Goal: Task Accomplishment & Management: Manage account settings

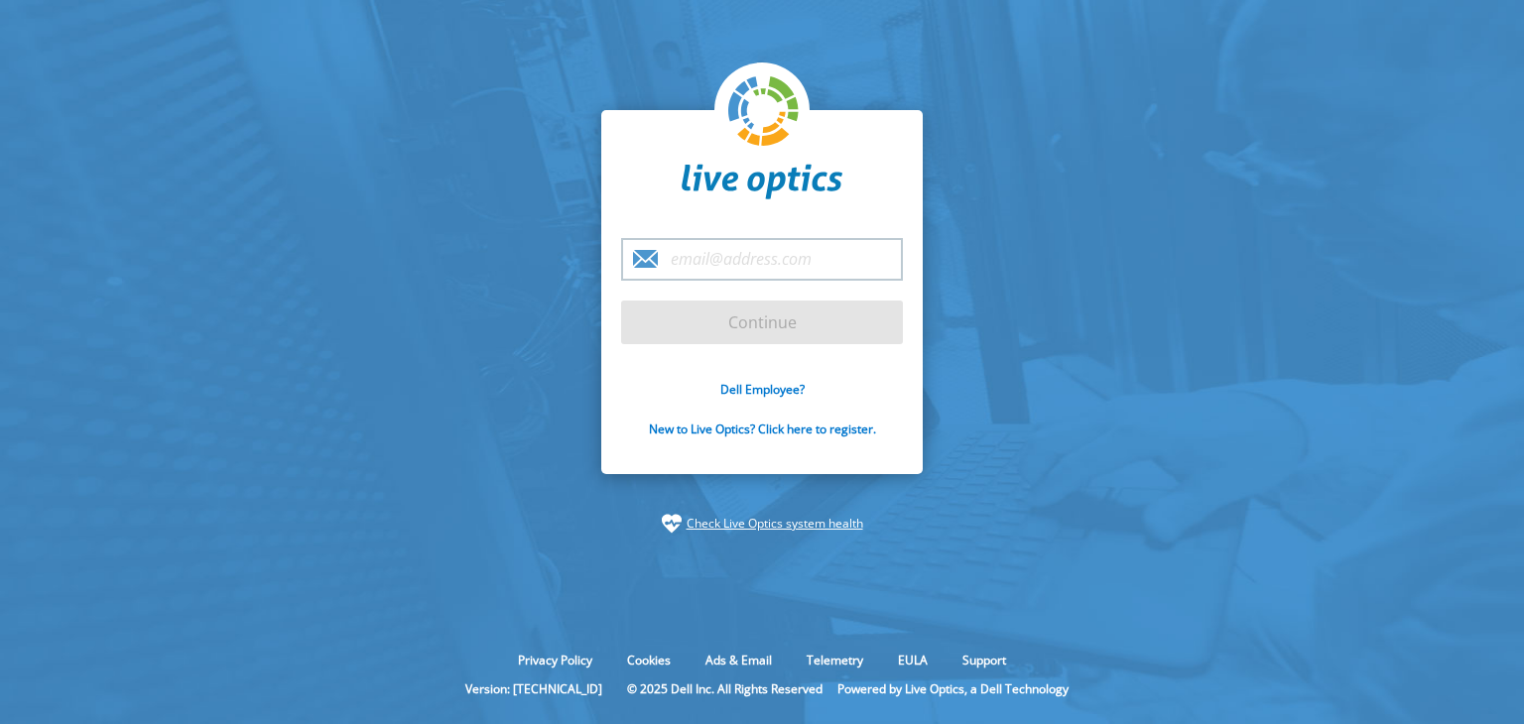
click at [679, 255] on input "email" at bounding box center [762, 259] width 282 height 43
type input "ricky.nelson@eir.ie"
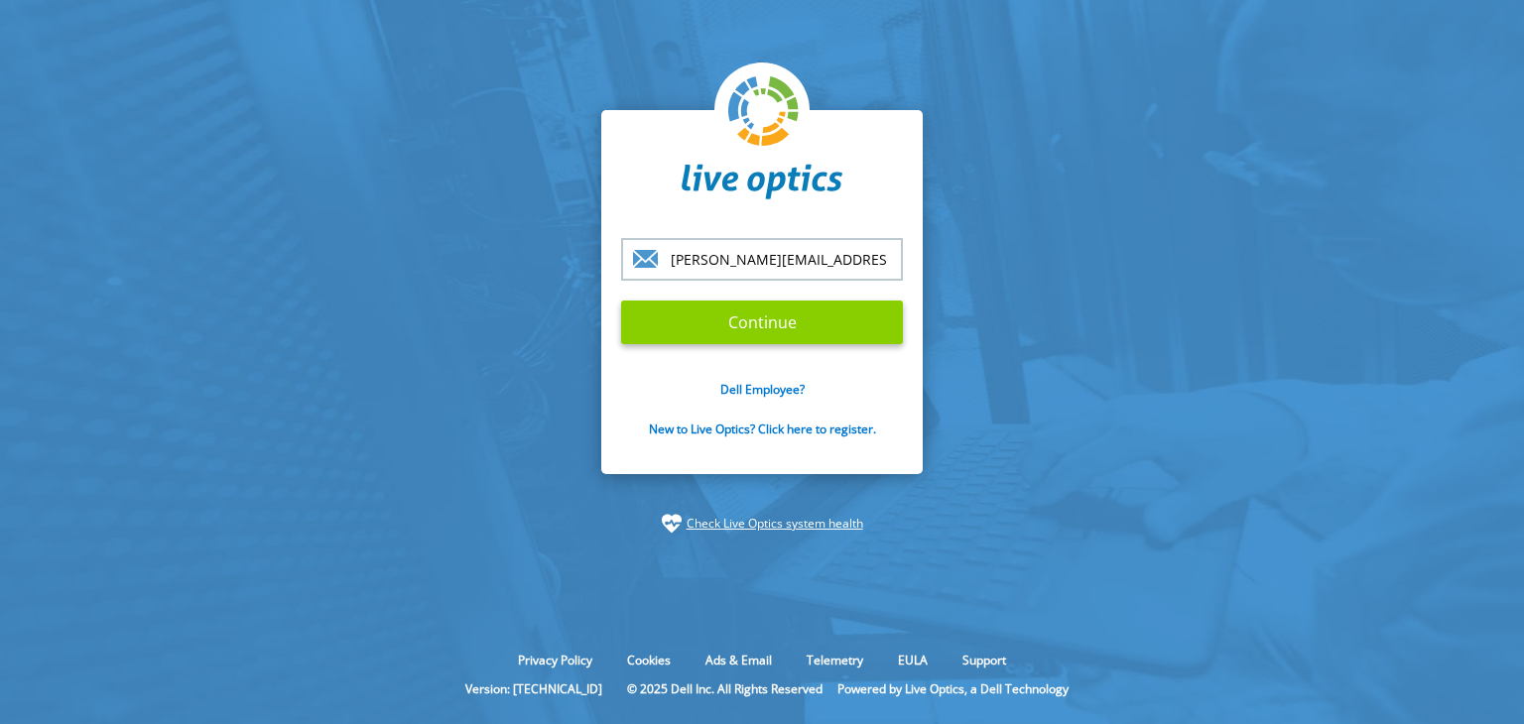
click at [794, 319] on input "Continue" at bounding box center [762, 323] width 282 height 44
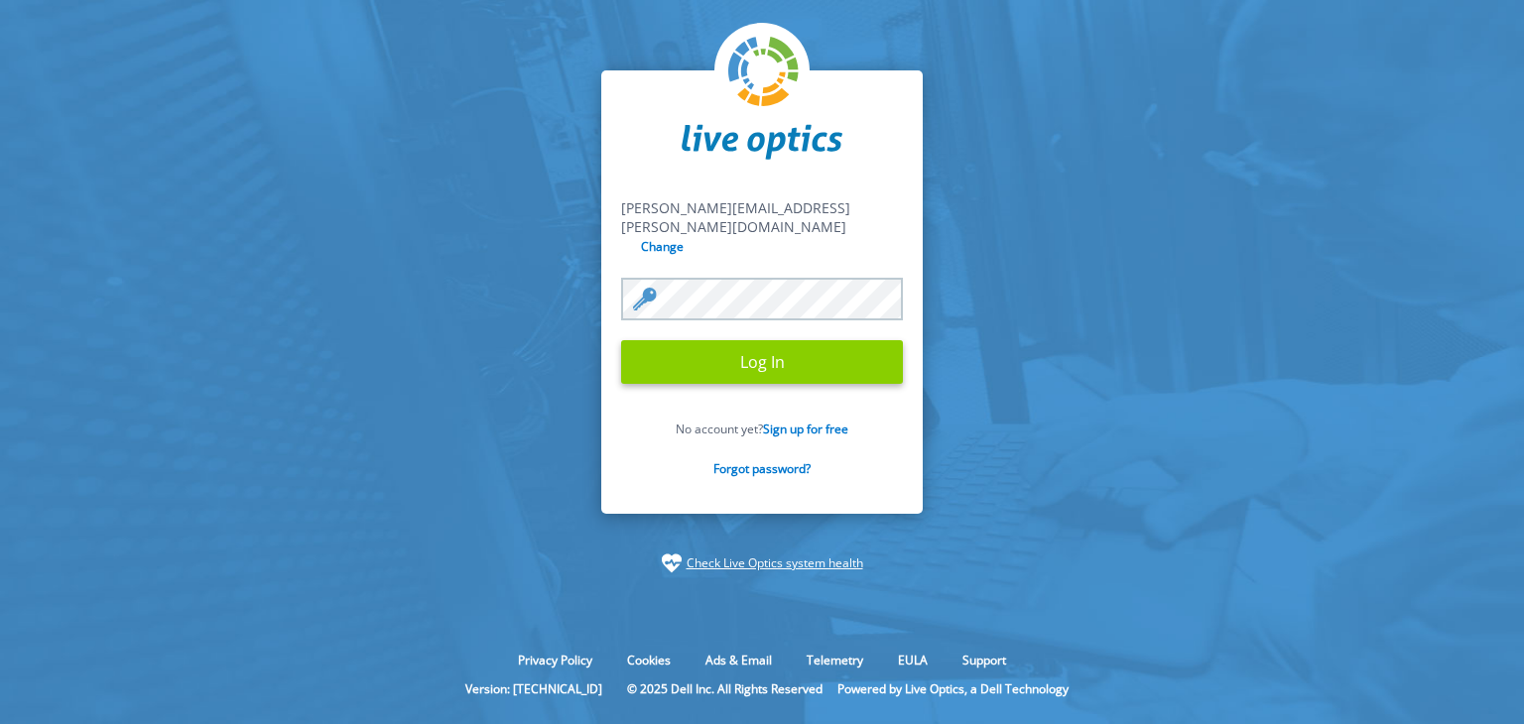
click at [782, 350] on input "Log In" at bounding box center [762, 362] width 282 height 44
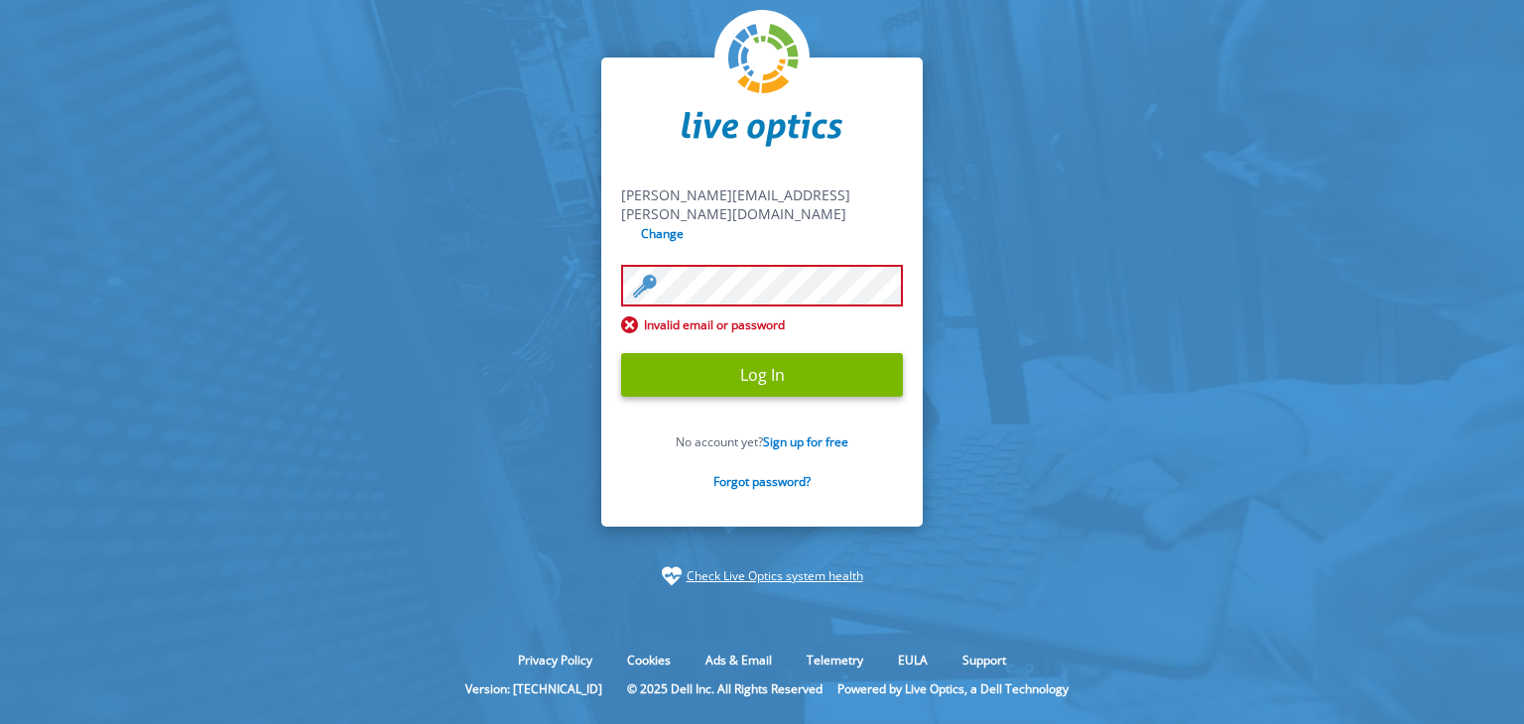
click at [386, 284] on section "ricky.nelson@eir.ie ricky.nelson@eir.ie Change Invalid email or password Log In…" at bounding box center [762, 322] width 1524 height 644
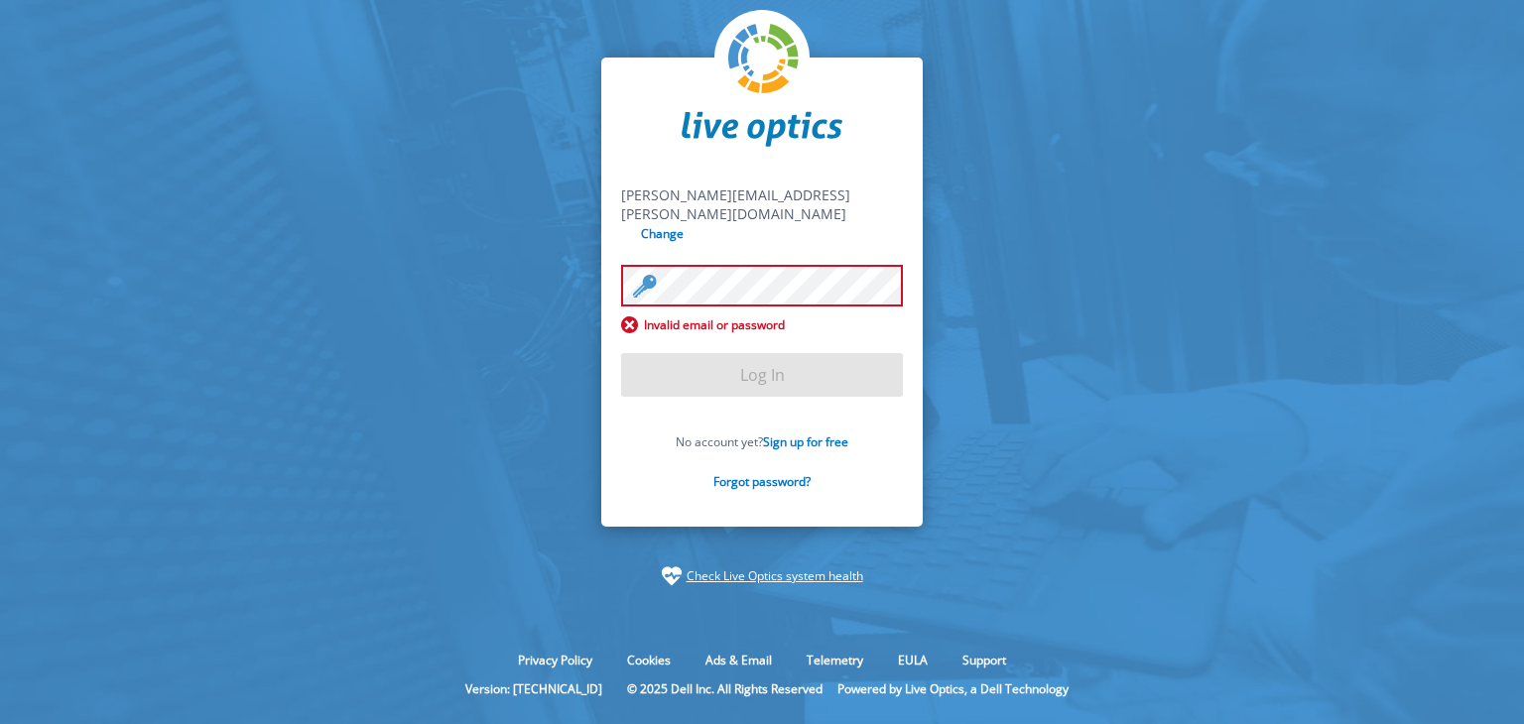
click at [702, 223] on span "ricky.nelson@eir.ie" at bounding box center [735, 205] width 229 height 38
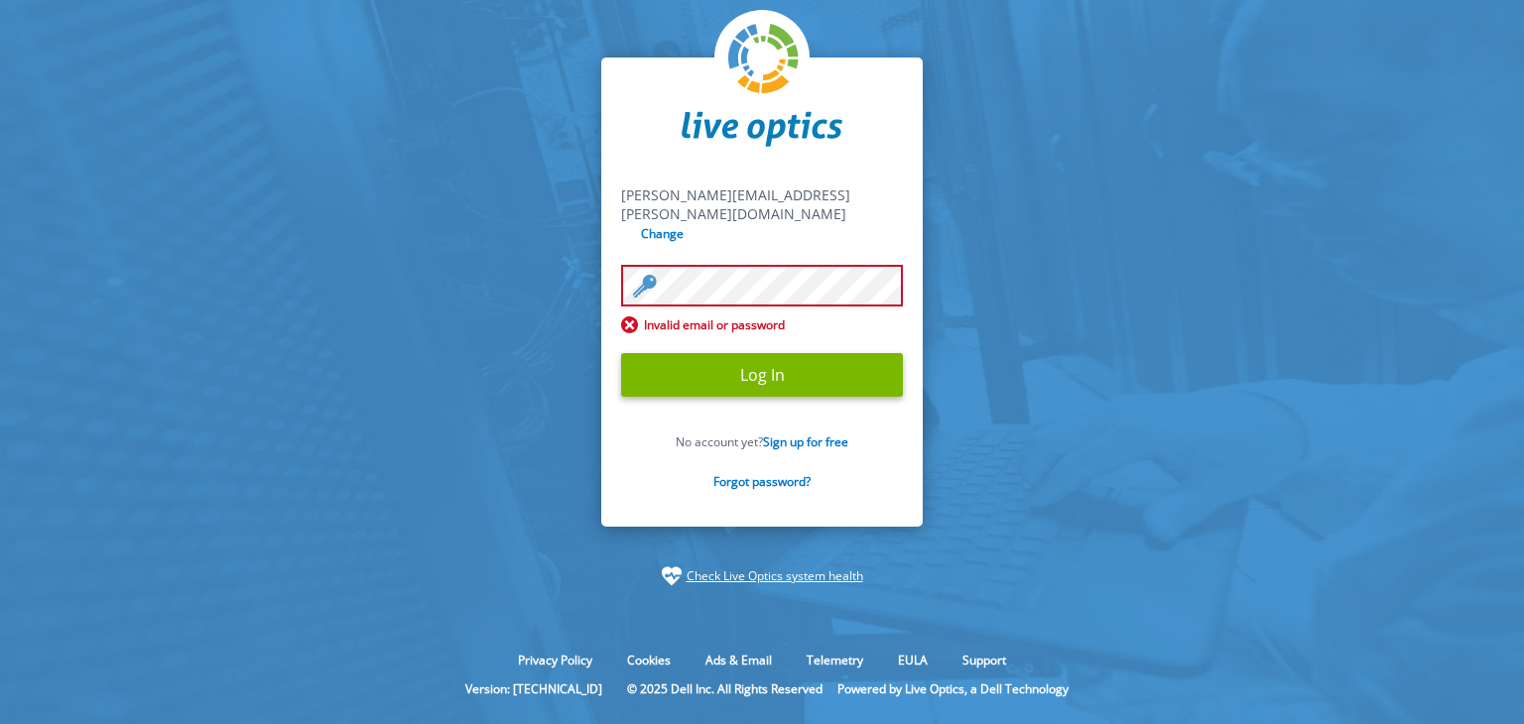
click at [601, 272] on div "ricky.nelson@eir.ie ricky.nelson@eir.ie Change Invalid email or password Log In…" at bounding box center [761, 292] width 321 height 469
click at [752, 374] on input "Log In" at bounding box center [762, 375] width 282 height 44
click at [747, 360] on input "Log In" at bounding box center [762, 375] width 282 height 44
click at [768, 353] on input "Log In" at bounding box center [762, 375] width 282 height 44
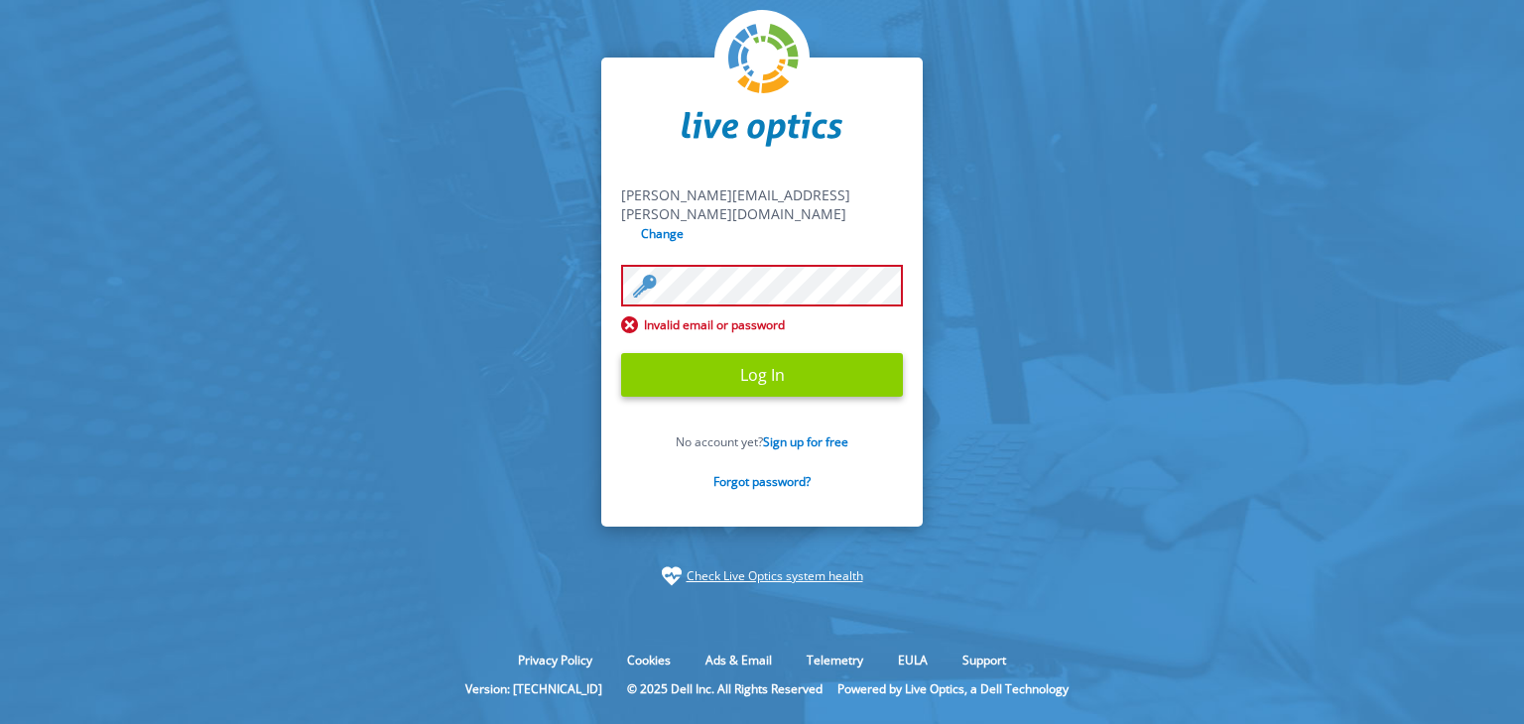
click at [768, 353] on input "Log In" at bounding box center [762, 375] width 282 height 44
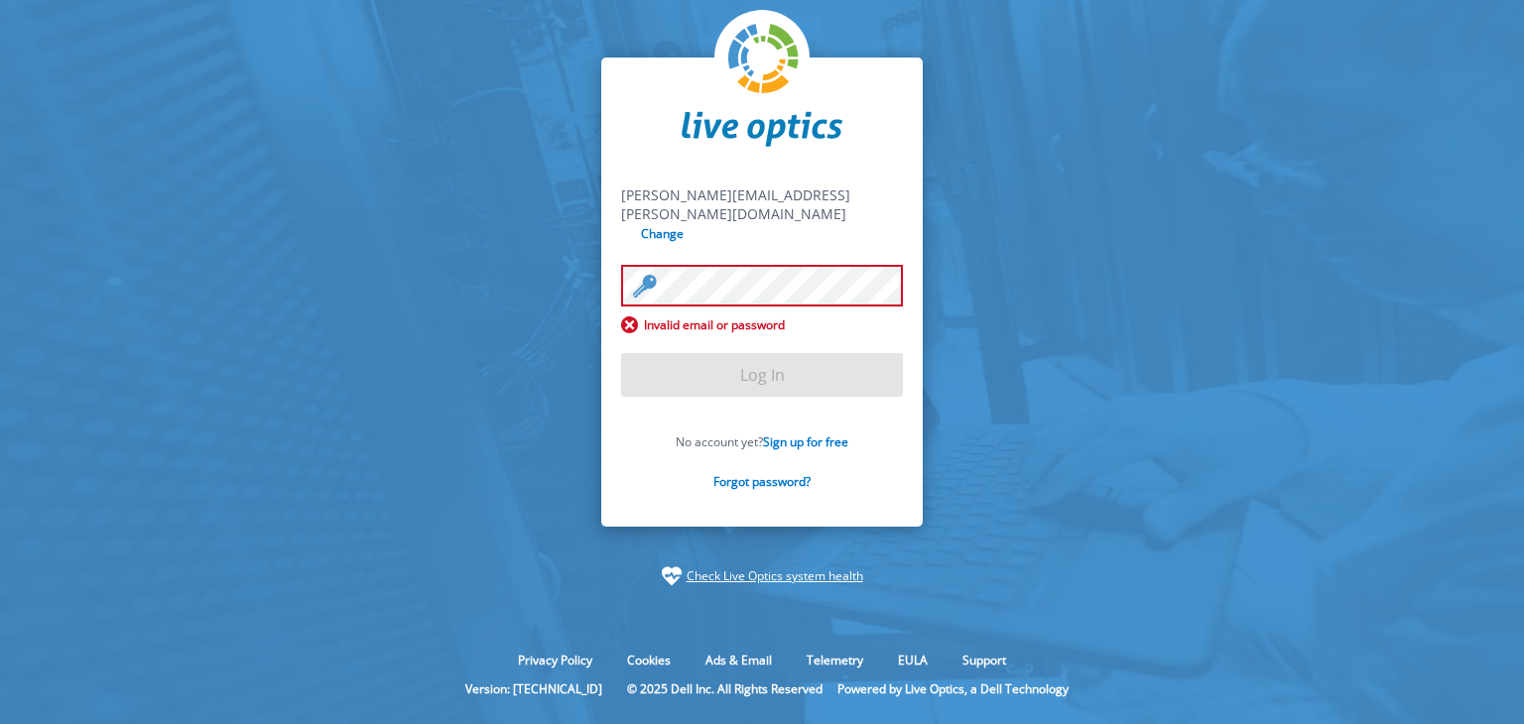
click at [768, 334] on form "ricky.nelson@eir.ie ricky.nelson@eir.ie Change Invalid email or password Log In…" at bounding box center [762, 349] width 282 height 327
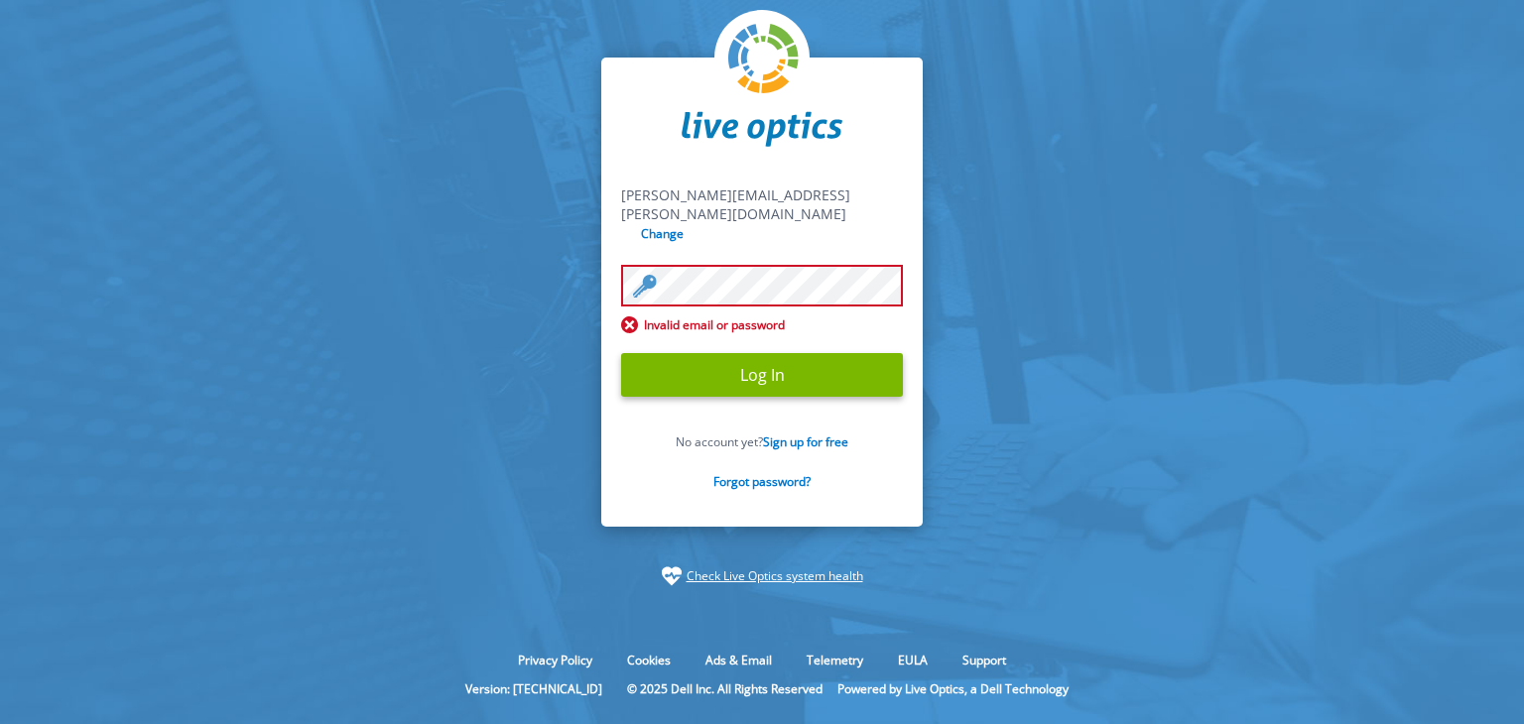
click at [768, 353] on input "Log In" at bounding box center [762, 375] width 282 height 44
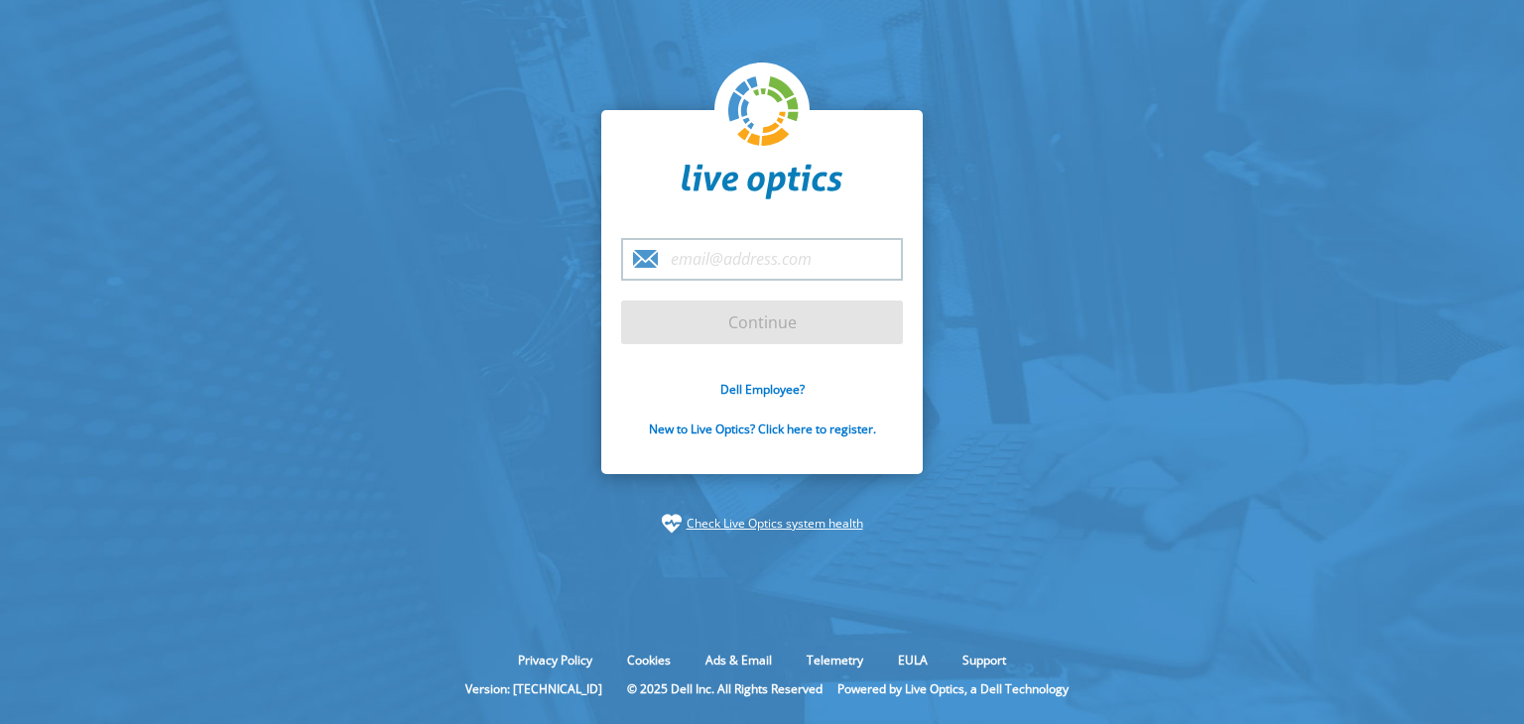
click at [694, 259] on input "email" at bounding box center [762, 259] width 282 height 43
type input "ricky.nelson@eir.ie"
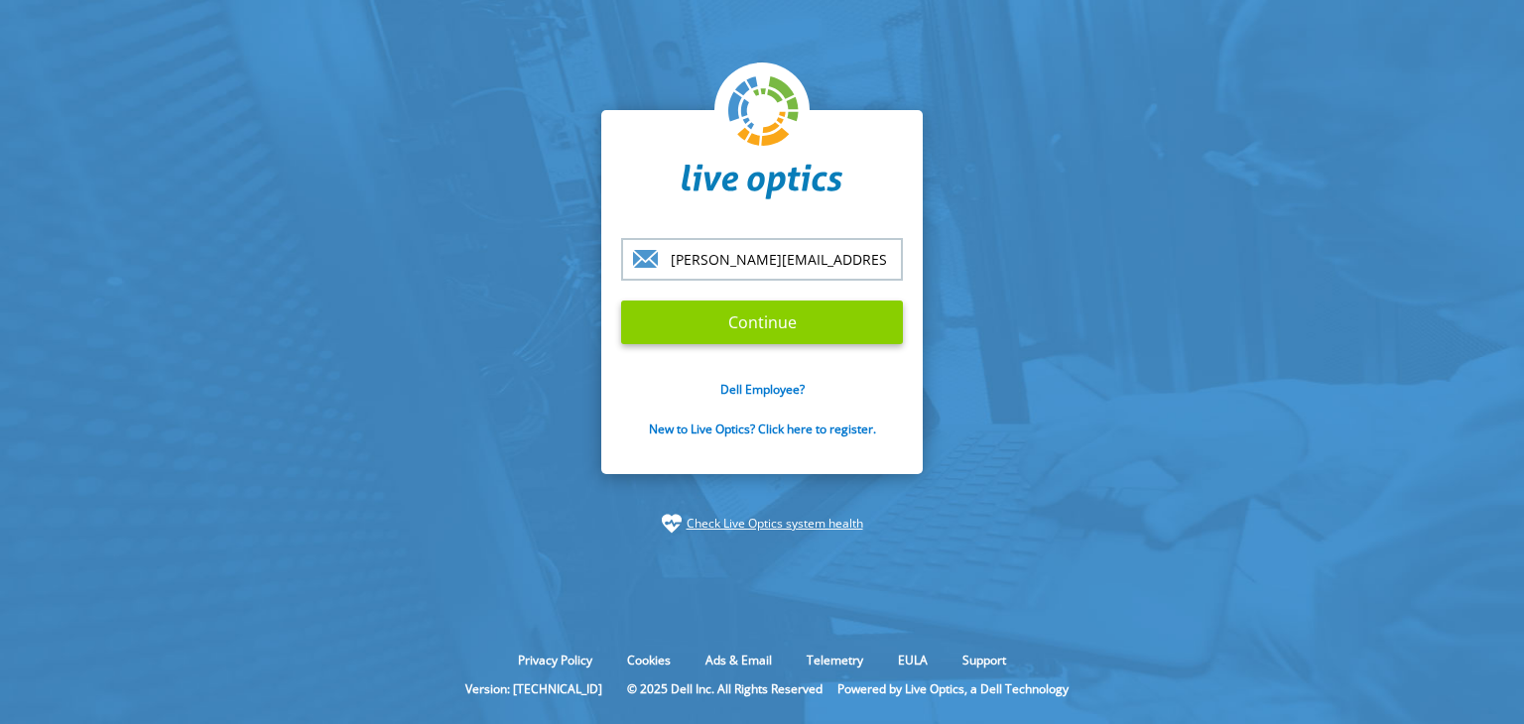
click at [755, 316] on input "Continue" at bounding box center [762, 323] width 282 height 44
click at [1079, 269] on section "ricky.nelson@eir.ie Continue Dell Employee? New to Live Optics? Click here to r…" at bounding box center [762, 322] width 1524 height 644
click at [711, 326] on input "Continue" at bounding box center [762, 323] width 282 height 44
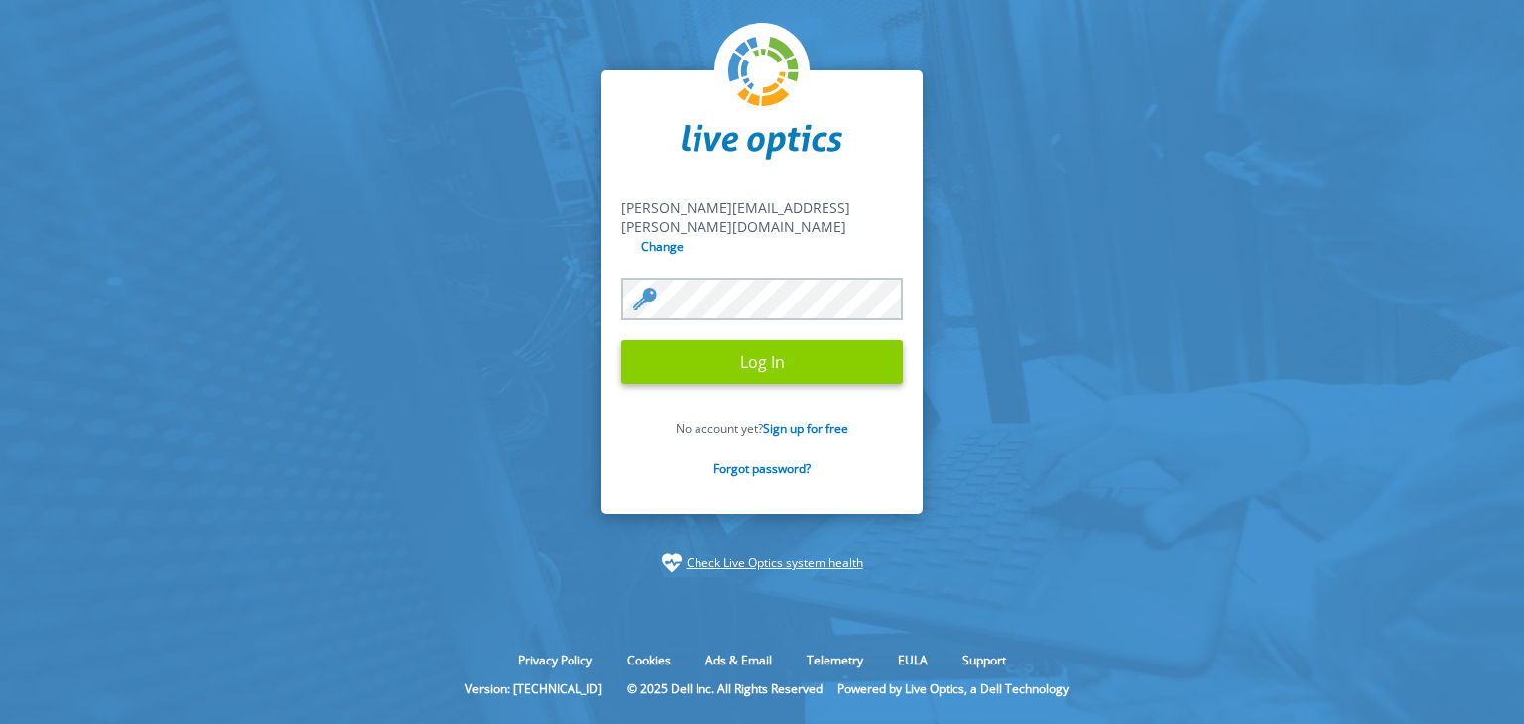
click at [750, 347] on input "Log In" at bounding box center [762, 362] width 282 height 44
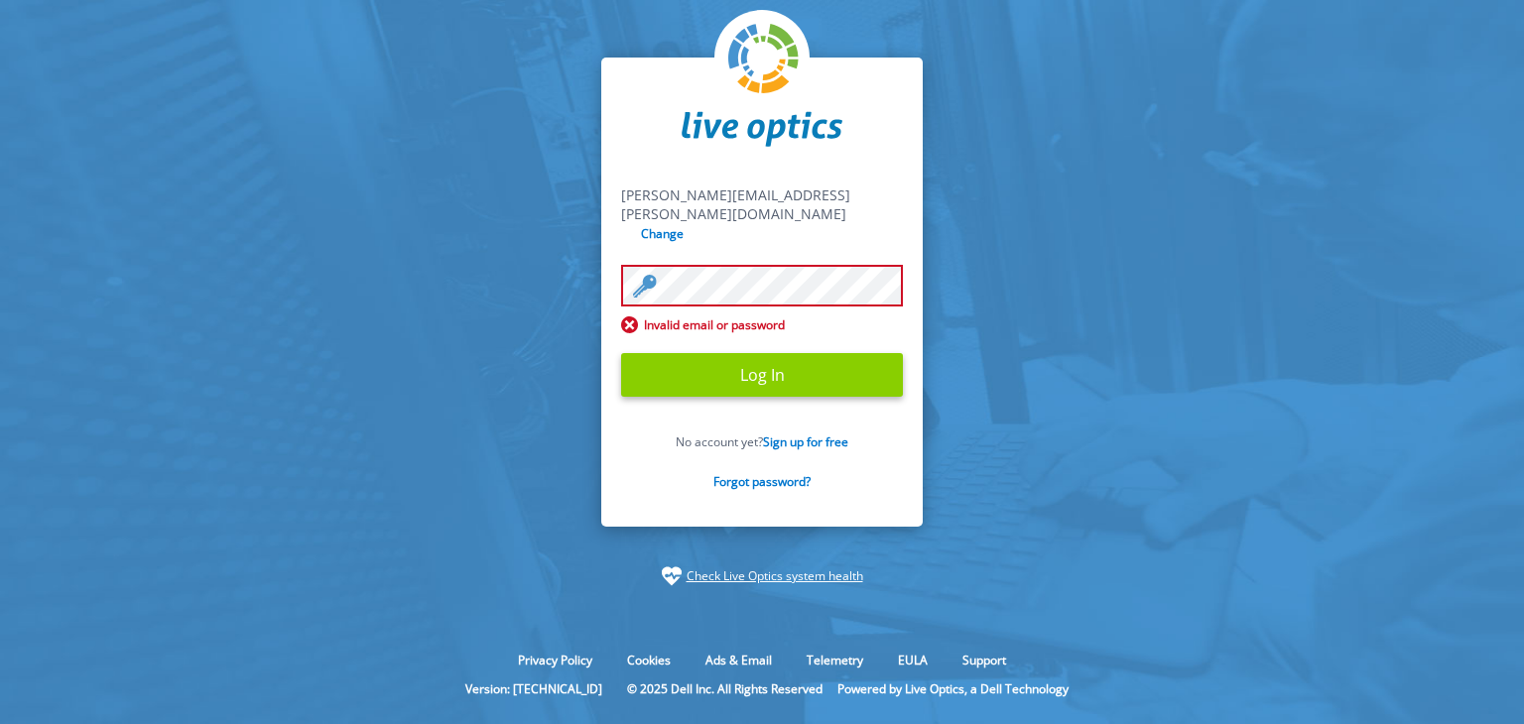
click at [741, 353] on input "Log In" at bounding box center [762, 375] width 282 height 44
click at [727, 353] on input "Log In" at bounding box center [762, 375] width 282 height 44
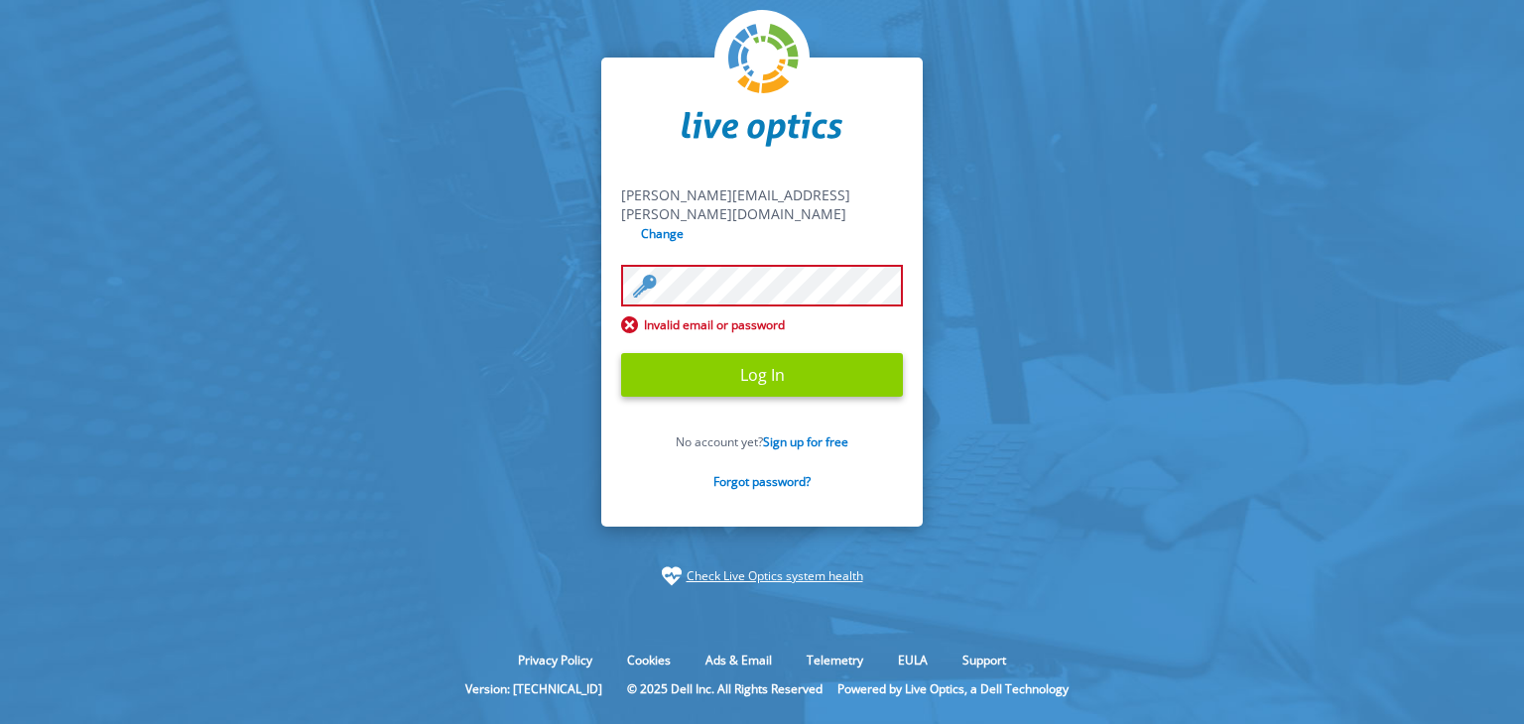
click at [727, 353] on input "Log In" at bounding box center [762, 375] width 282 height 44
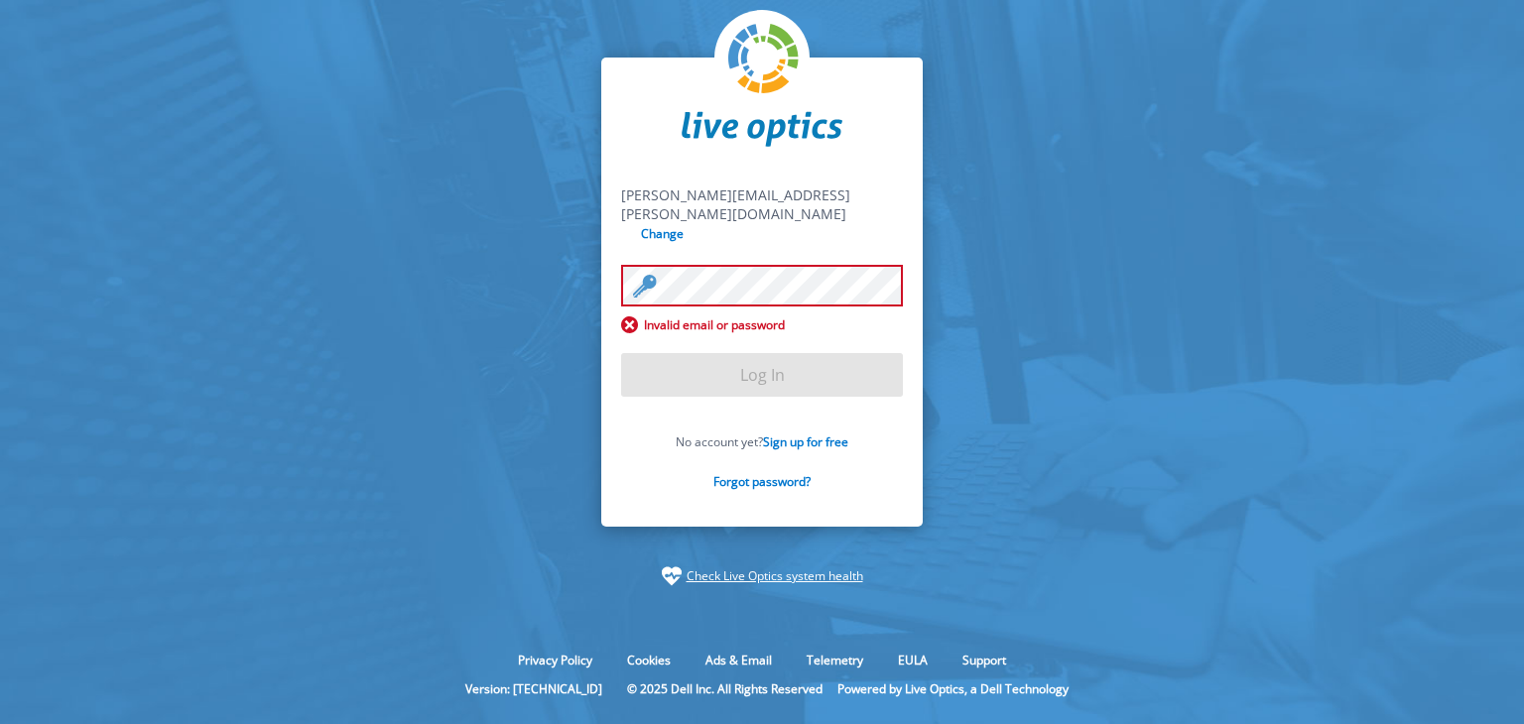
click at [727, 353] on input "Log In" at bounding box center [762, 375] width 282 height 44
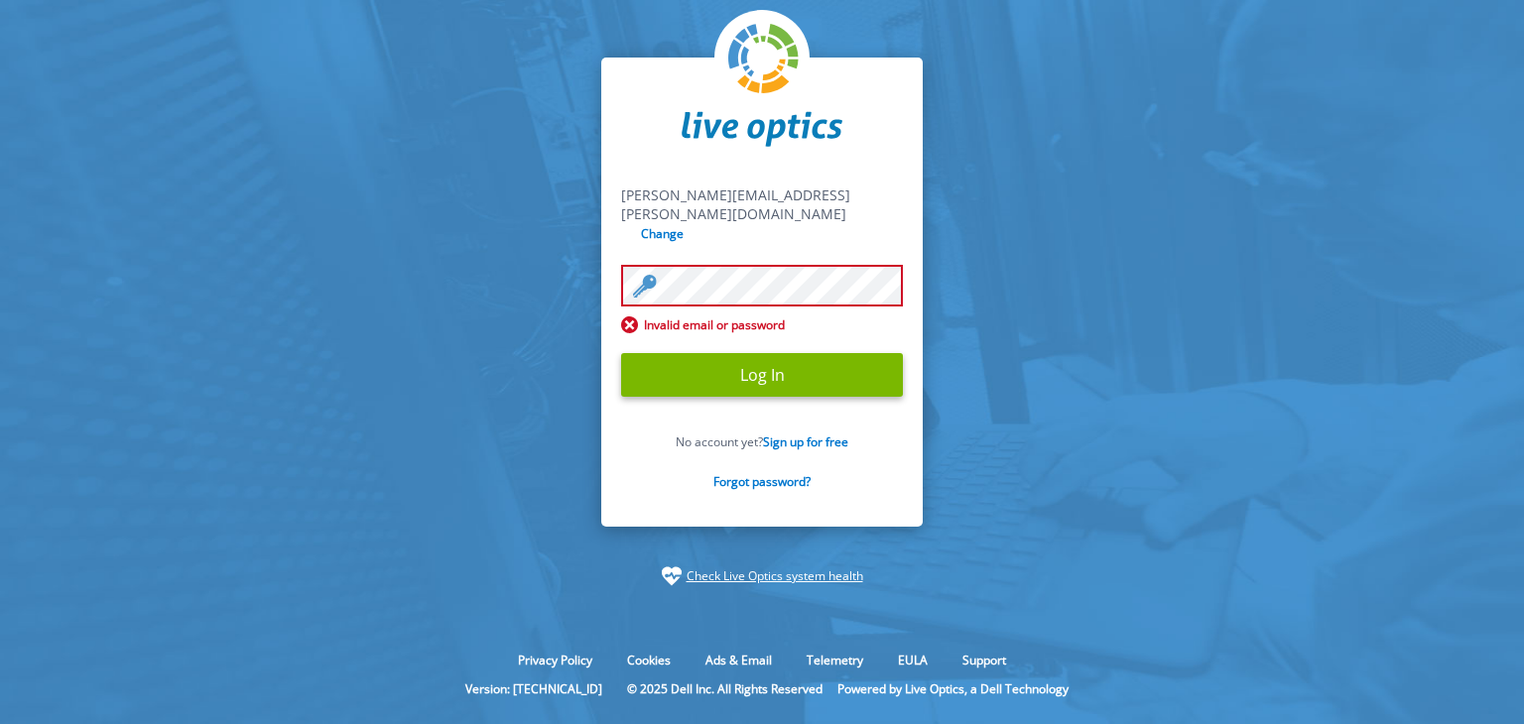
click at [727, 353] on input "Log In" at bounding box center [762, 375] width 282 height 44
click at [727, 345] on form "ricky.nelson@eir.ie ricky.nelson@eir.ie Change Invalid email or password Log In…" at bounding box center [762, 349] width 282 height 327
click at [727, 353] on input "Log In" at bounding box center [762, 375] width 282 height 44
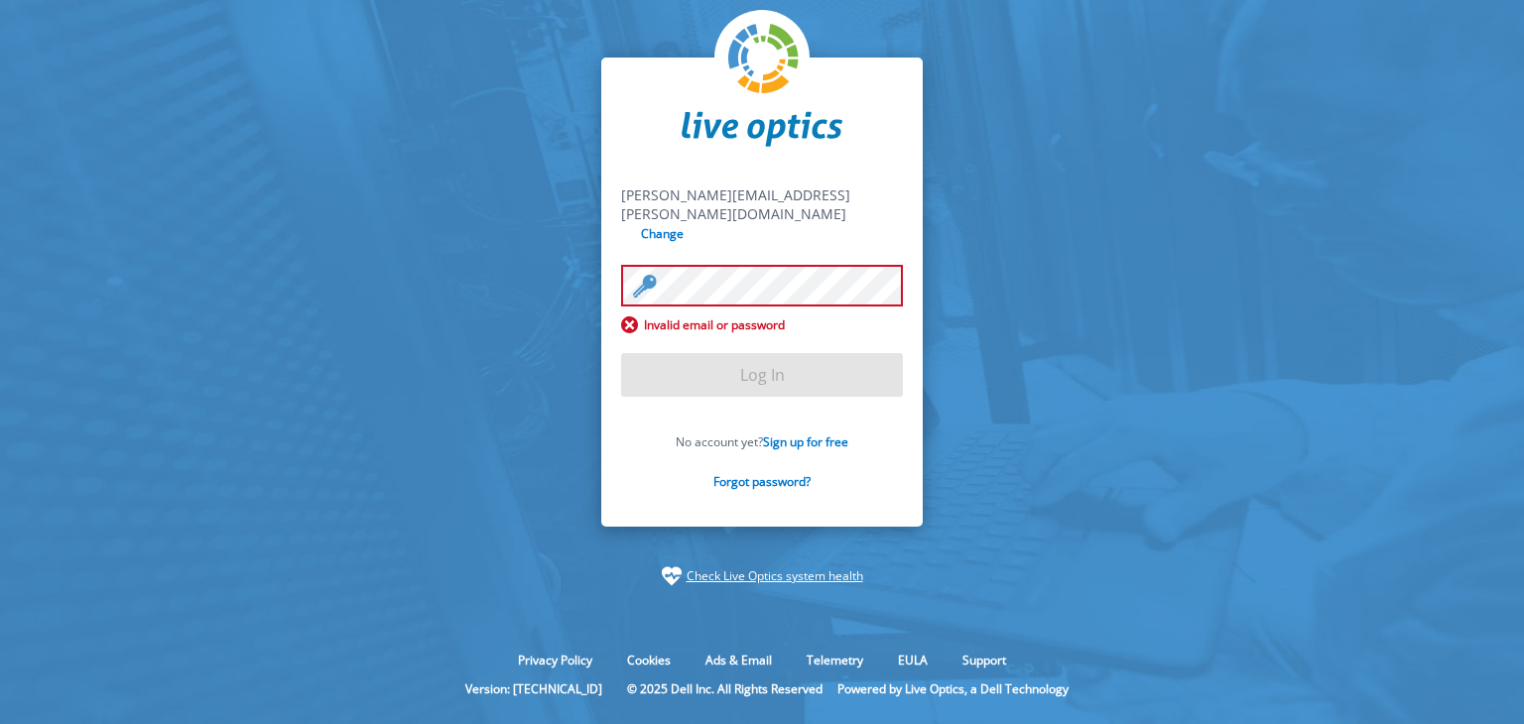
click at [727, 345] on form "ricky.nelson@eir.ie ricky.nelson@eir.ie Change Invalid email or password Log In…" at bounding box center [762, 349] width 282 height 327
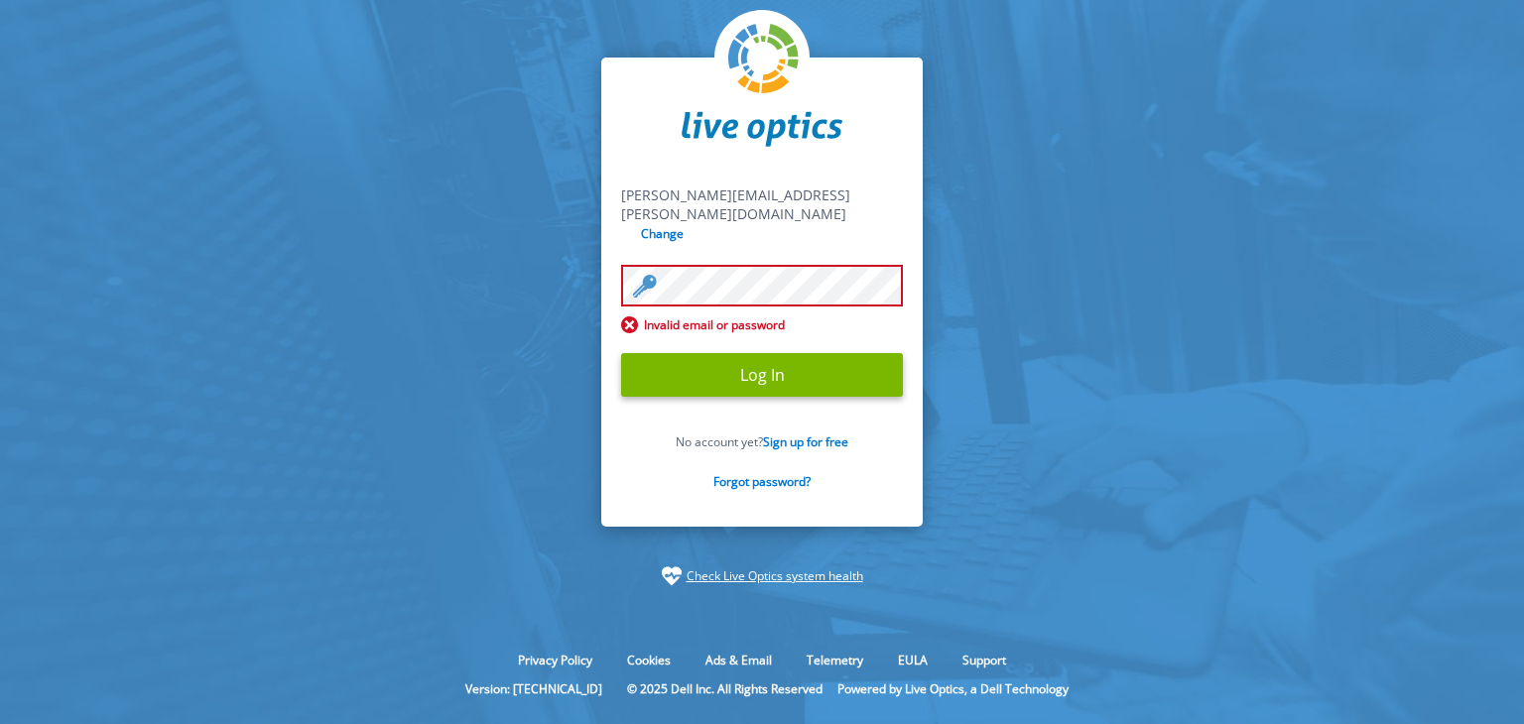
click at [727, 353] on input "Log In" at bounding box center [762, 375] width 282 height 44
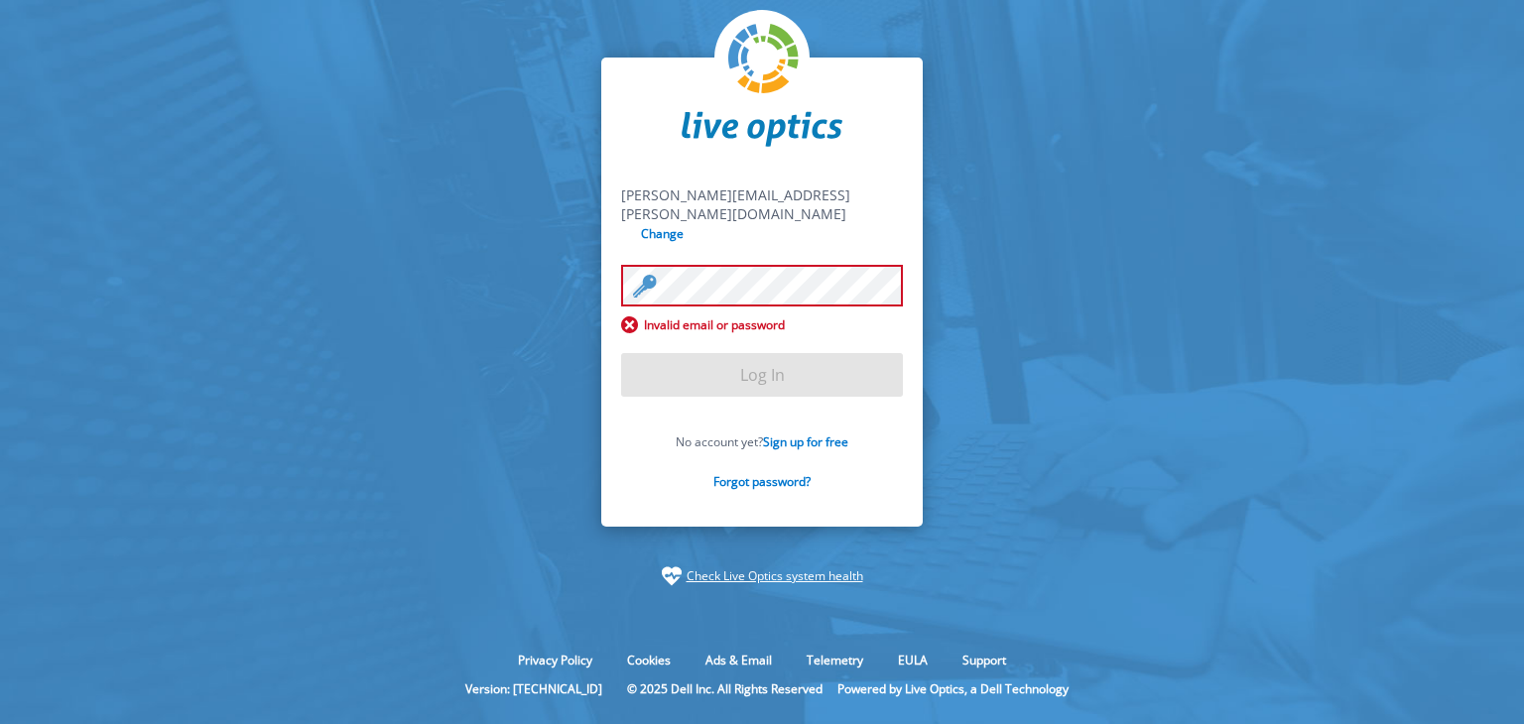
click at [727, 345] on form "ricky.nelson@eir.ie ricky.nelson@eir.ie Change Invalid email or password Log In…" at bounding box center [762, 349] width 282 height 327
click at [727, 353] on input "Log In" at bounding box center [762, 375] width 282 height 44
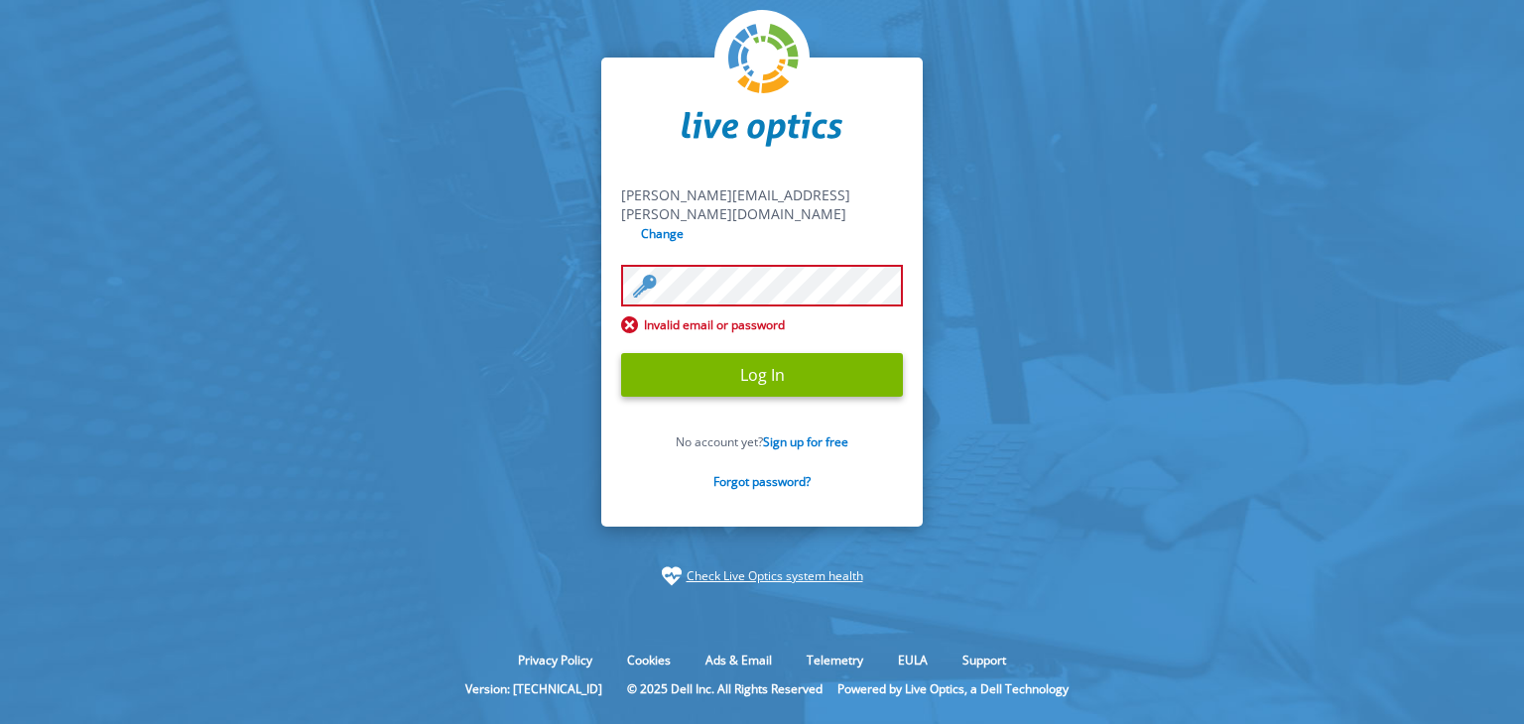
click at [727, 353] on input "Log In" at bounding box center [762, 375] width 282 height 44
click at [760, 473] on link "Forgot password?" at bounding box center [761, 481] width 97 height 17
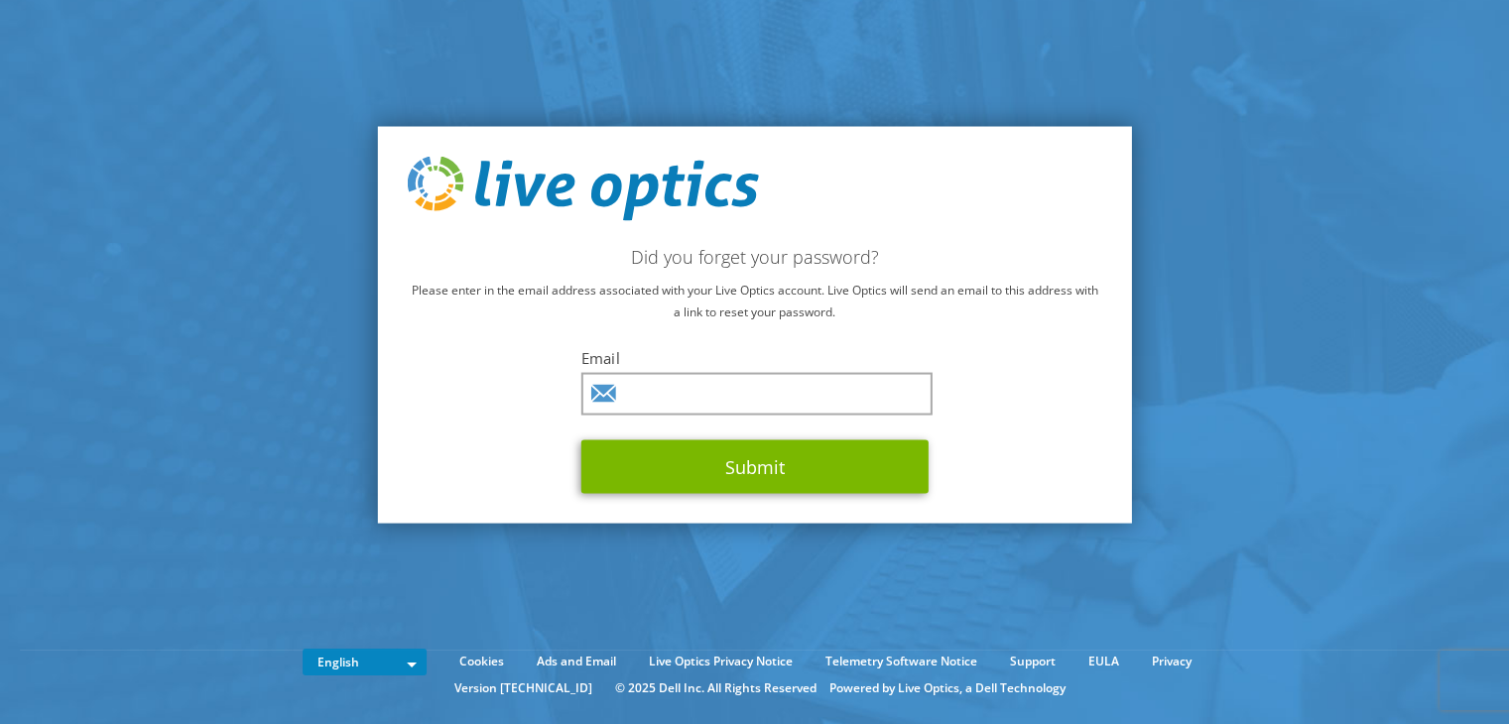
click at [722, 436] on div "Email Submit" at bounding box center [754, 421] width 347 height 146
click at [686, 386] on input "text" at bounding box center [756, 394] width 351 height 43
type input "ricky.nelson@eir.ie"
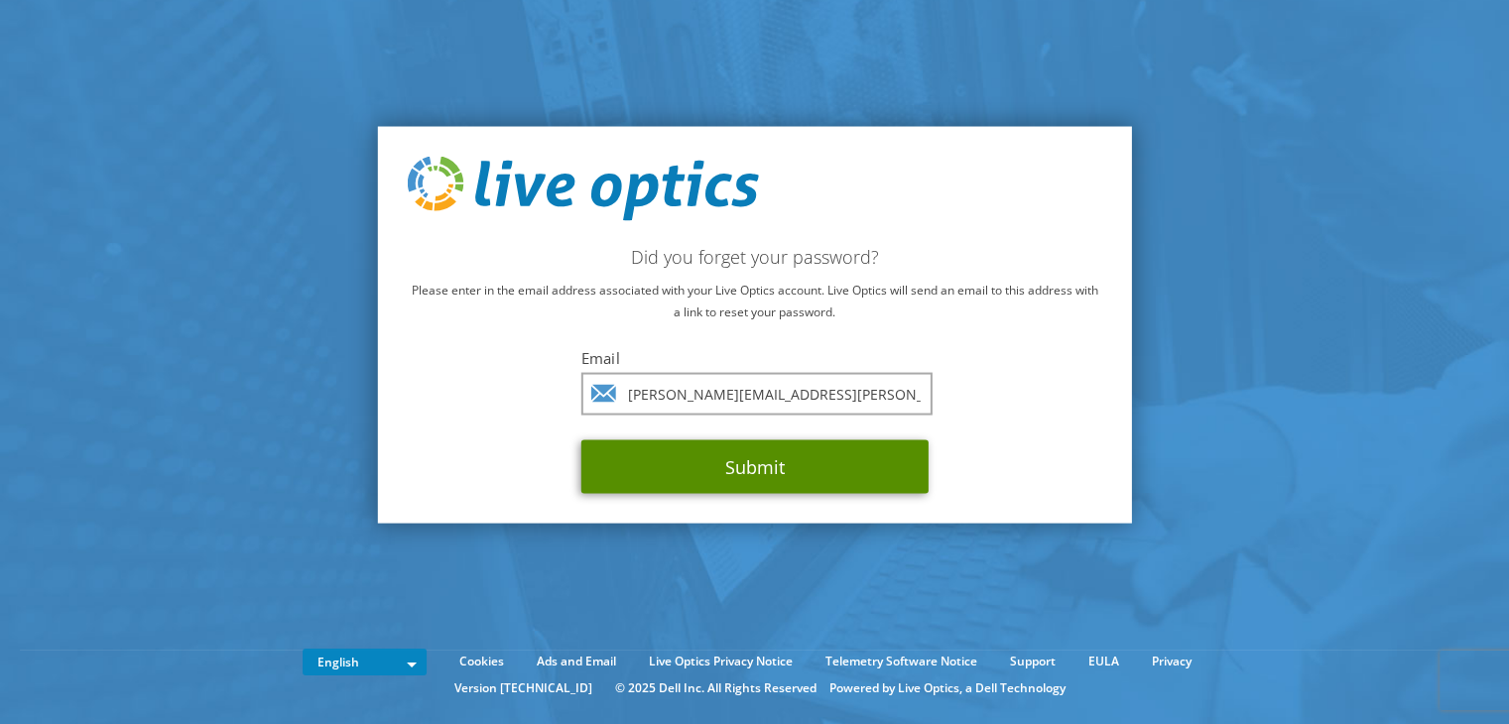
click at [749, 469] on button "Submit" at bounding box center [754, 467] width 347 height 54
